Goal: Navigation & Orientation: Find specific page/section

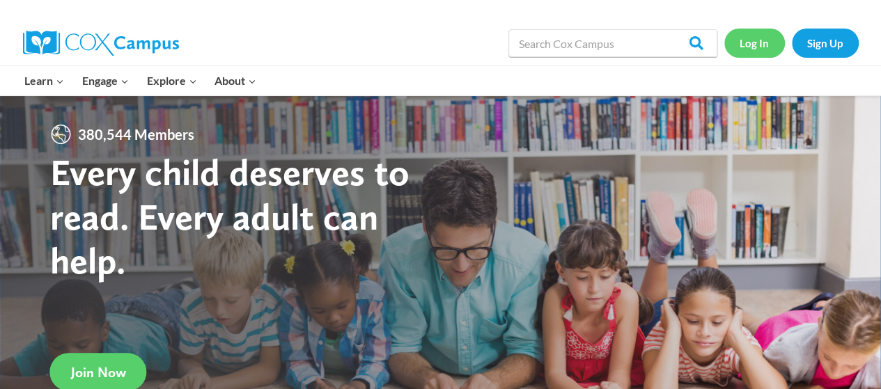
click at [763, 40] on link "Log In" at bounding box center [754, 43] width 61 height 29
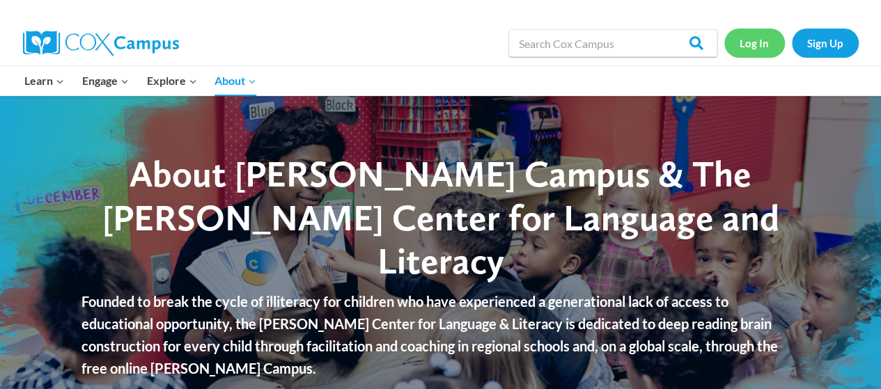
click at [740, 56] on link "Log In" at bounding box center [754, 43] width 61 height 29
click at [780, 36] on link "Log In" at bounding box center [754, 43] width 61 height 29
